Goal: Navigation & Orientation: Find specific page/section

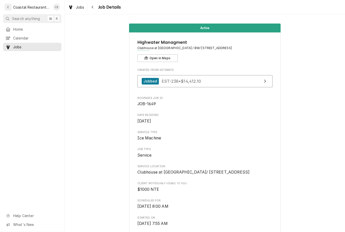
click at [32, 29] on span "Home" at bounding box center [36, 29] width 46 height 5
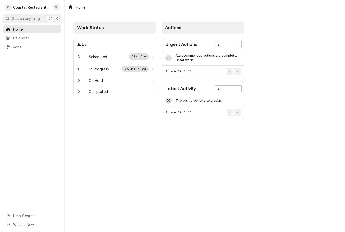
click at [107, 59] on div "Scheduled" at bounding box center [98, 56] width 18 height 5
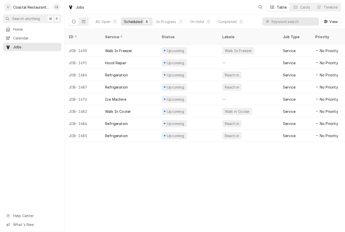
click at [37, 29] on span "Home" at bounding box center [36, 29] width 46 height 5
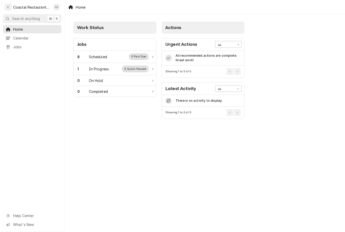
click at [111, 69] on div "1 In Progress 0 Quick-Paused" at bounding box center [112, 68] width 71 height 7
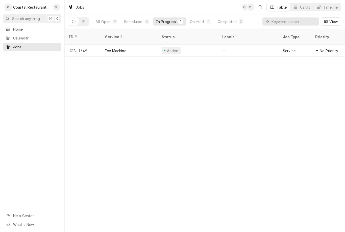
click at [171, 48] on div "Active" at bounding box center [172, 50] width 13 height 5
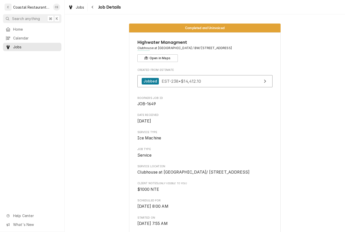
click at [35, 28] on span "Home" at bounding box center [36, 29] width 46 height 5
